Goal: Task Accomplishment & Management: Manage account settings

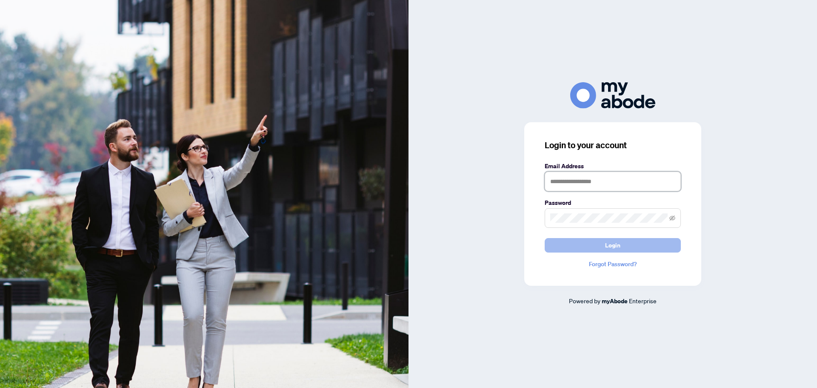
type input "**********"
click at [615, 242] on span "Login" at bounding box center [612, 245] width 15 height 14
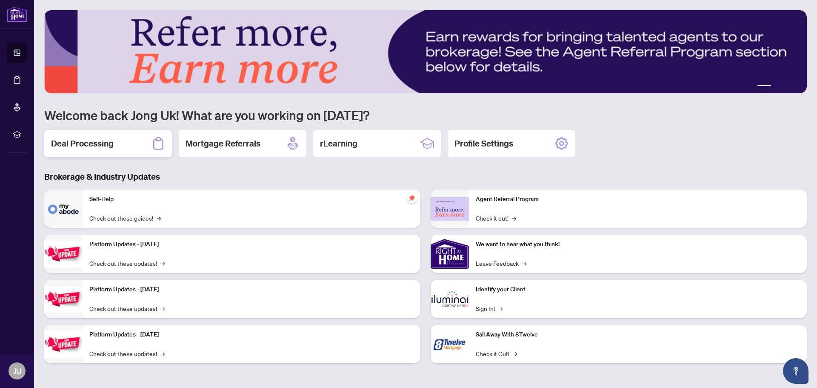
click at [96, 145] on h2 "Deal Processing" at bounding box center [82, 143] width 63 height 12
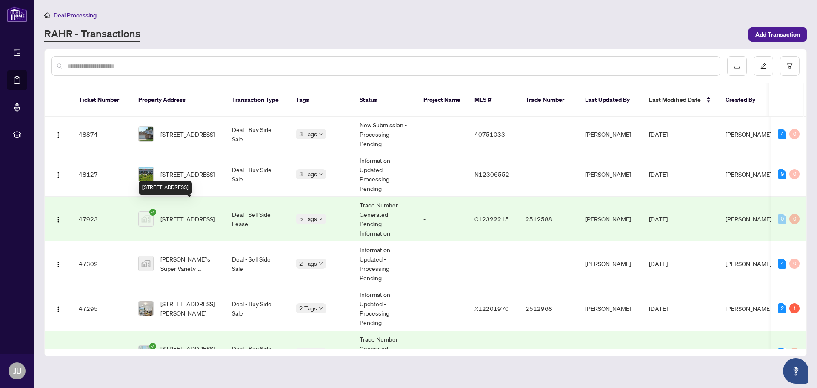
click at [200, 214] on span "3402-21 Carlton St., Toronto, ON, Canada" at bounding box center [187, 218] width 54 height 9
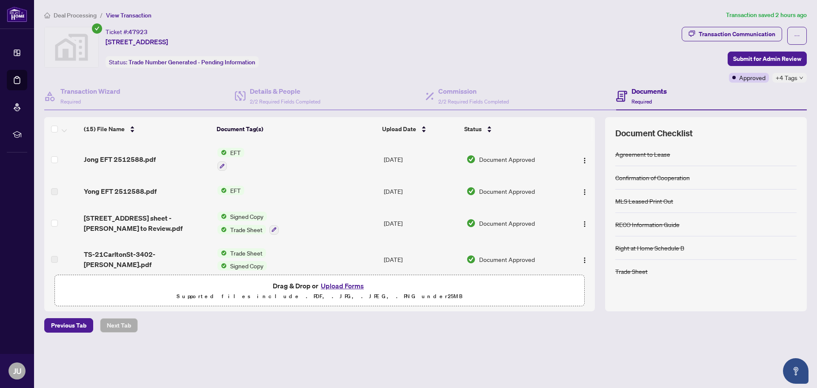
click at [238, 151] on span "EFT" at bounding box center [235, 152] width 17 height 9
click at [229, 194] on span "EFT" at bounding box center [230, 194] width 94 height 9
